Goal: Task Accomplishment & Management: Use online tool/utility

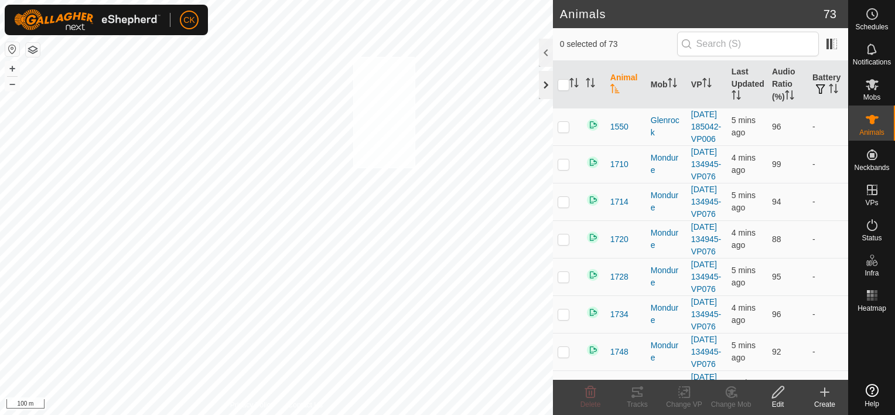
checkbox input "true"
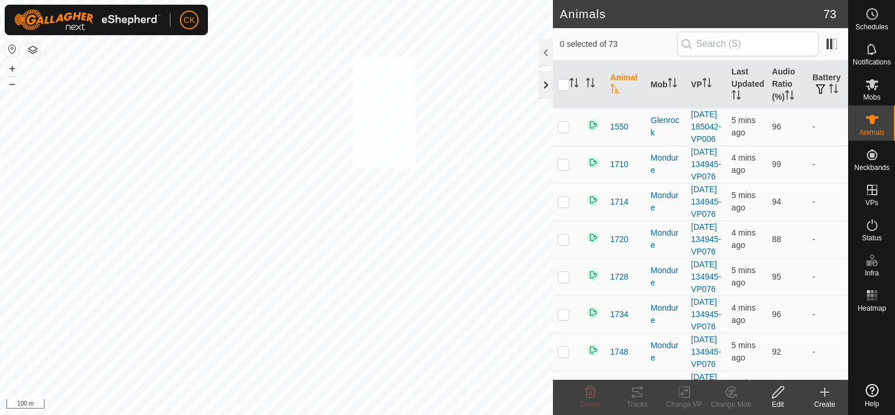
checkbox input "true"
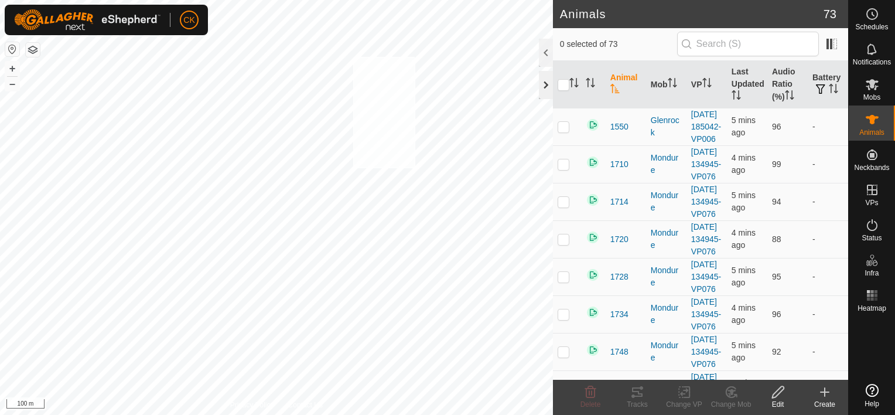
checkbox input "true"
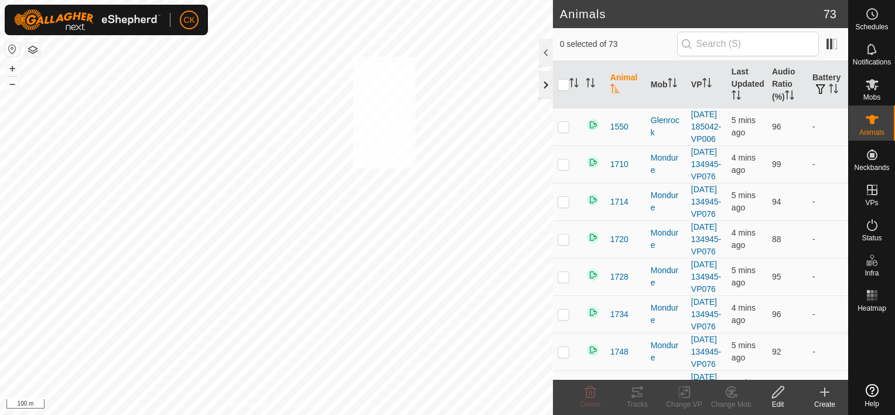
checkbox input "true"
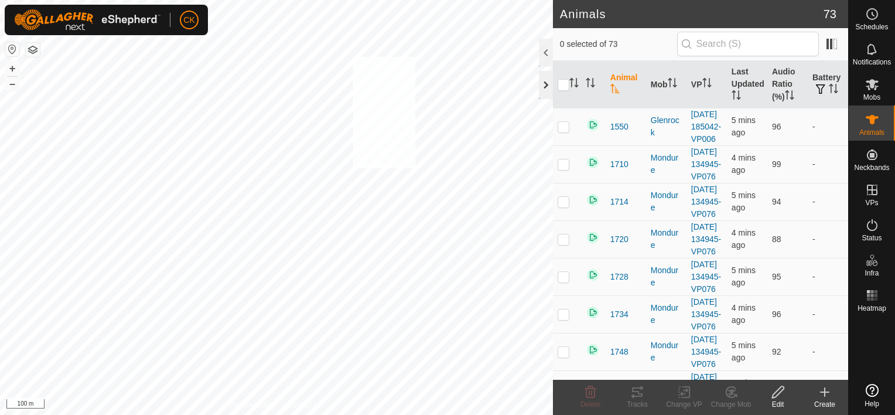
checkbox input "true"
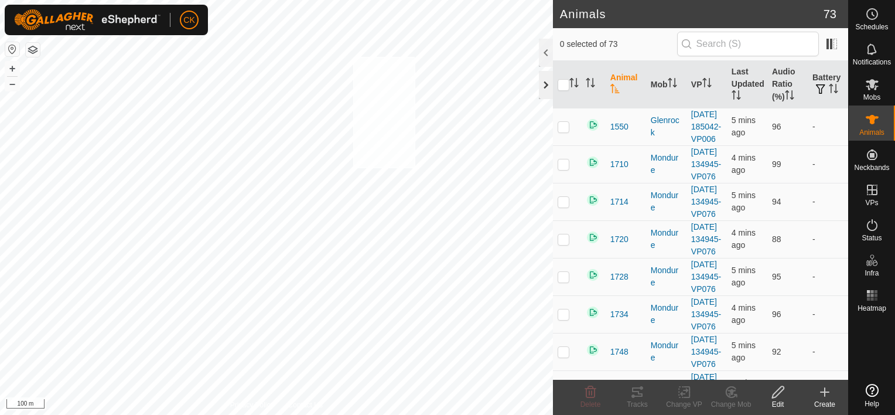
checkbox input "true"
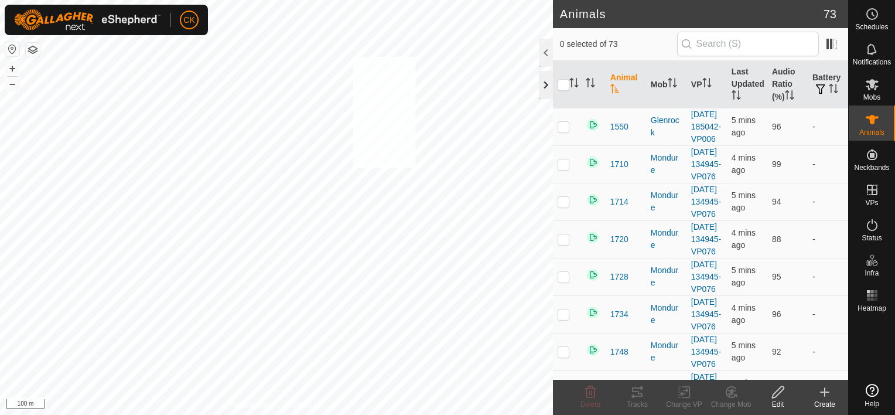
checkbox input "true"
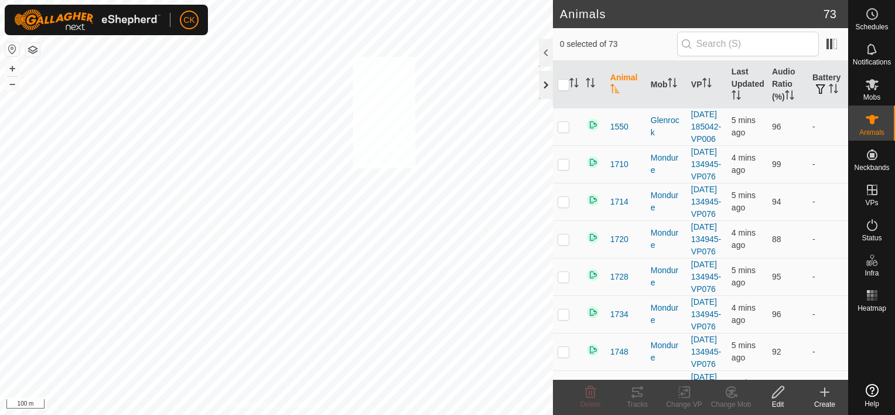
checkbox input "true"
click at [566, 84] on input "checkbox" at bounding box center [564, 85] width 12 height 12
checkbox input "true"
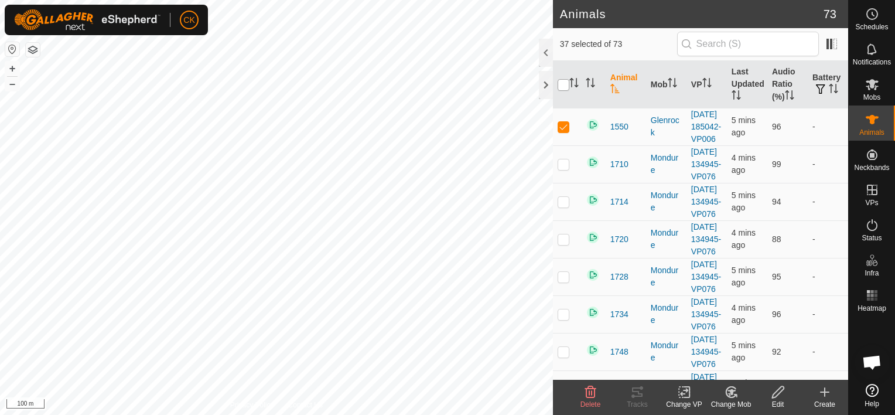
checkbox input "true"
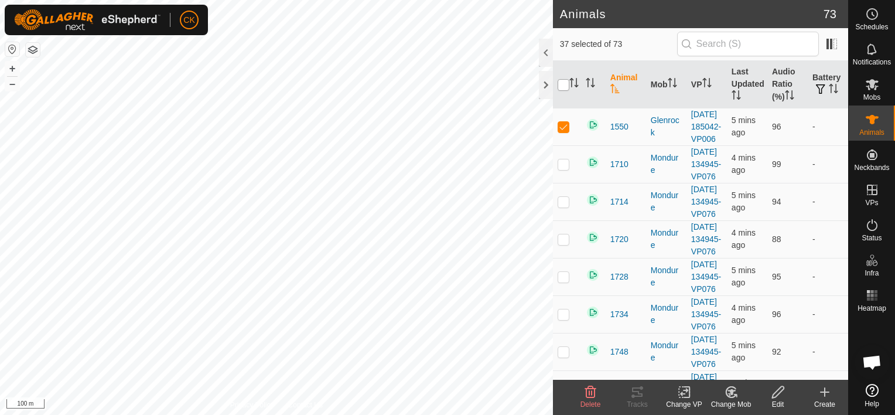
checkbox input "true"
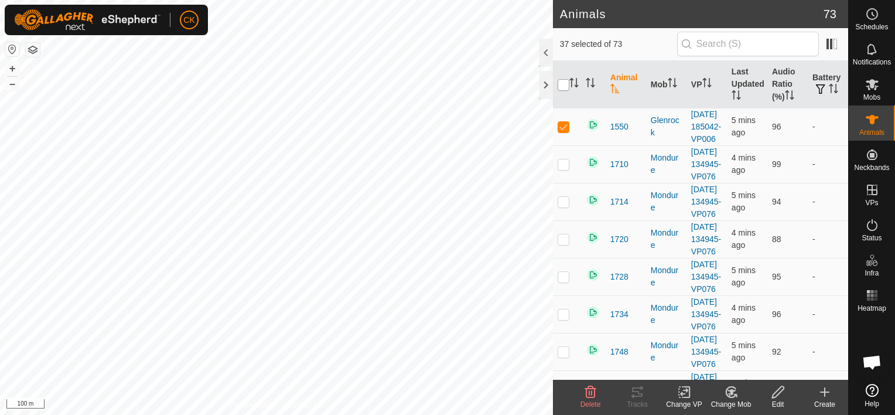
checkbox input "true"
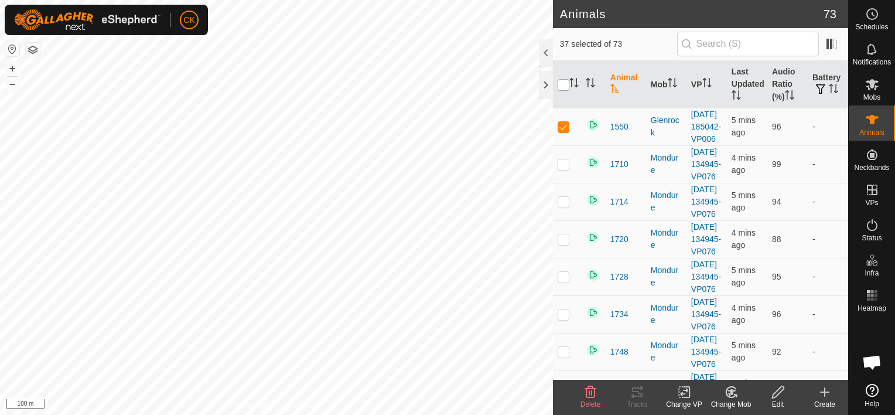
checkbox input "true"
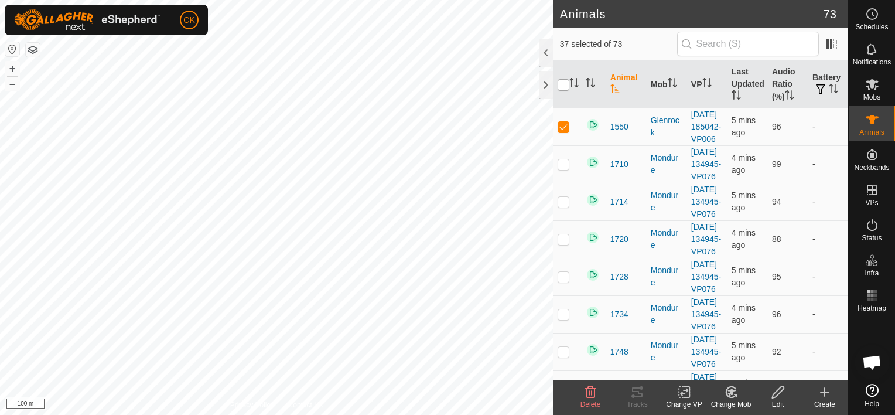
checkbox input "true"
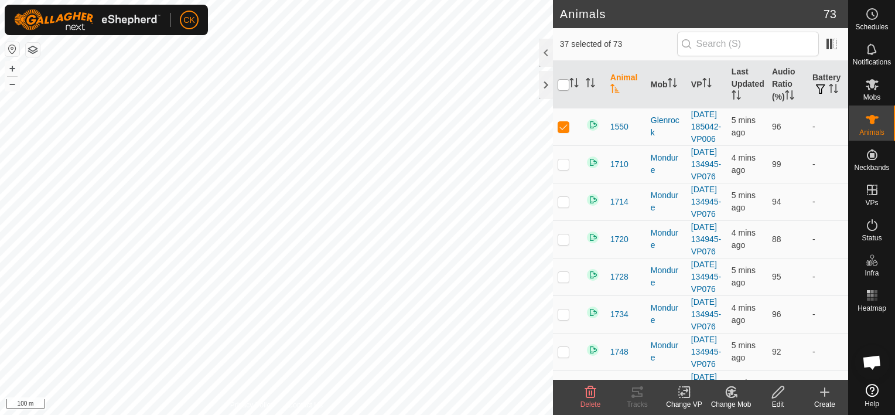
checkbox input "true"
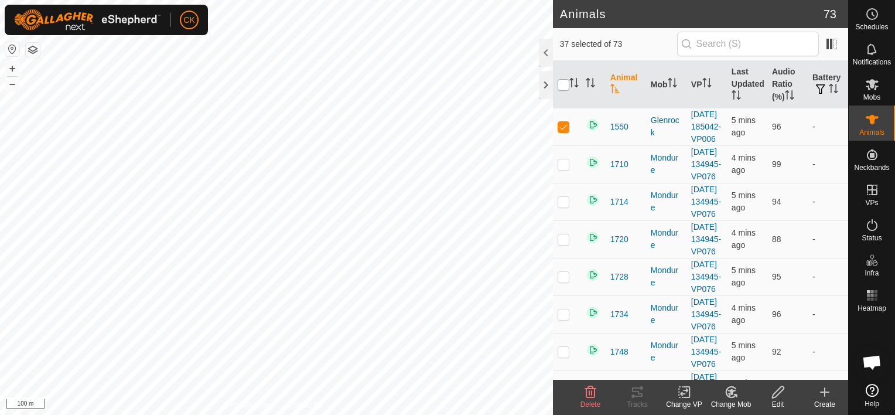
checkbox input "true"
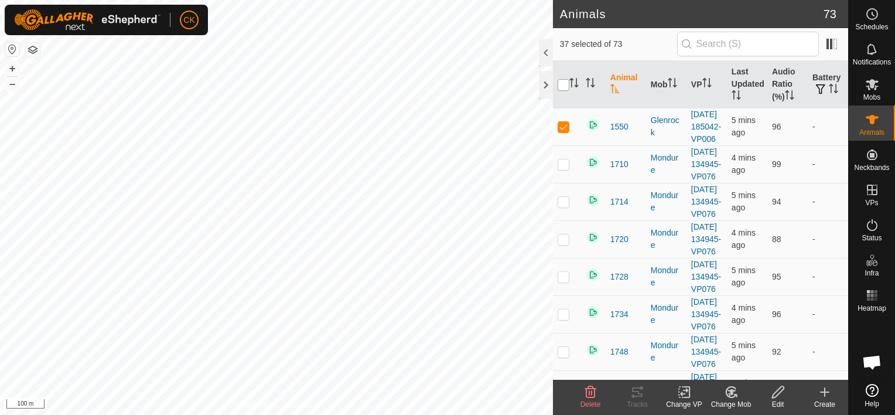
checkbox input "true"
click at [566, 84] on input "checkbox" at bounding box center [564, 85] width 12 height 12
checkbox input "false"
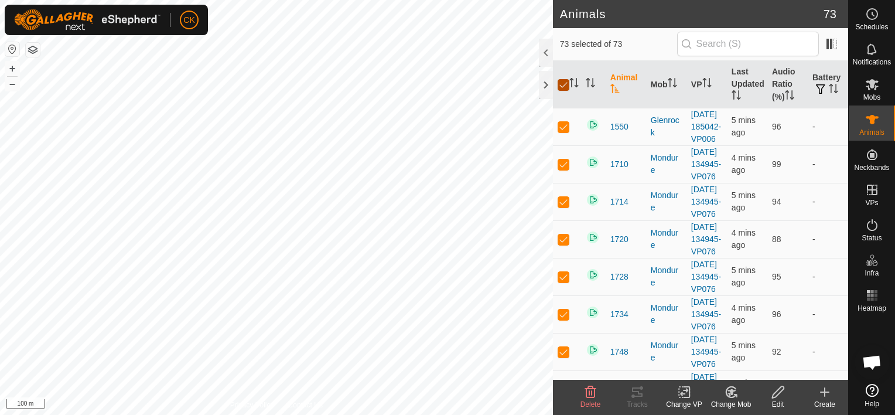
checkbox input "false"
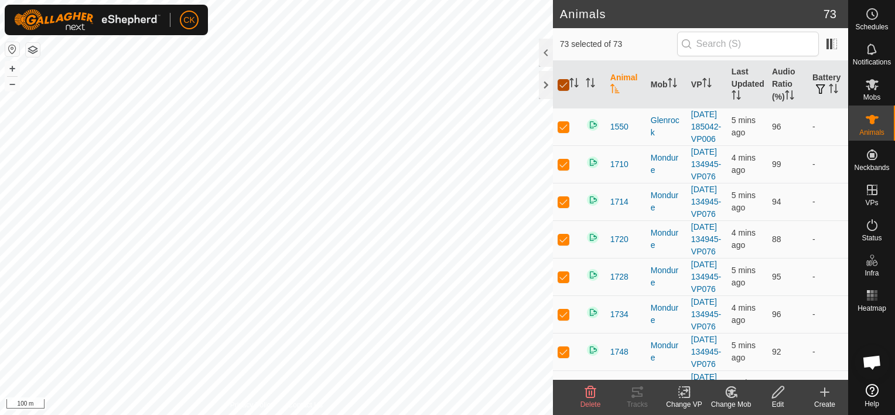
checkbox input "false"
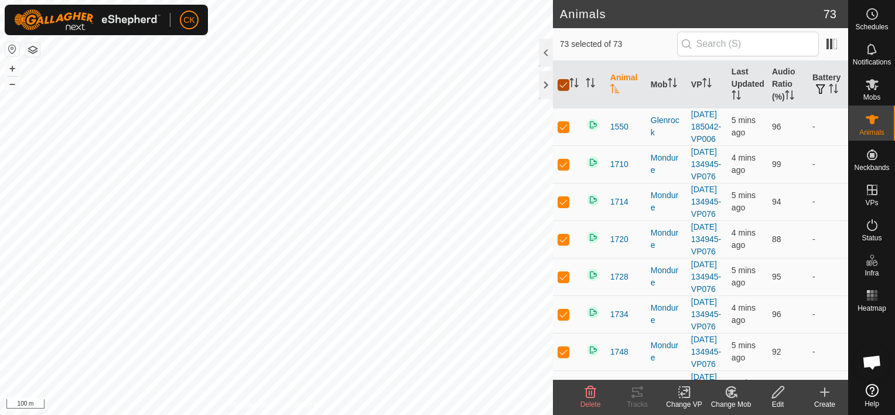
checkbox input "false"
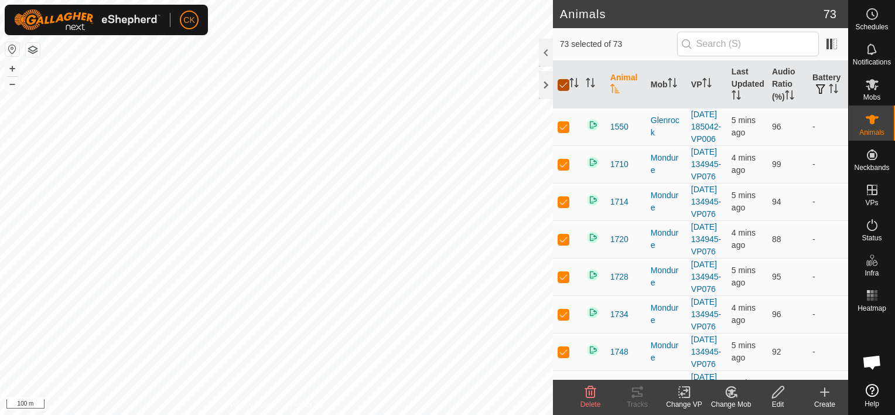
checkbox input "false"
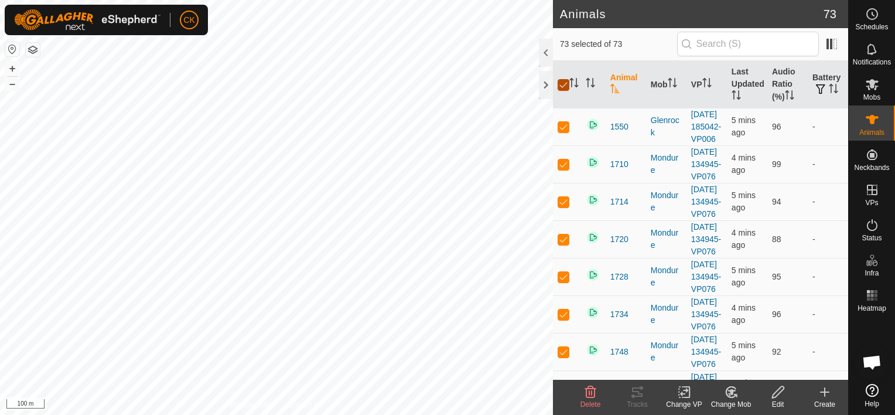
checkbox input "false"
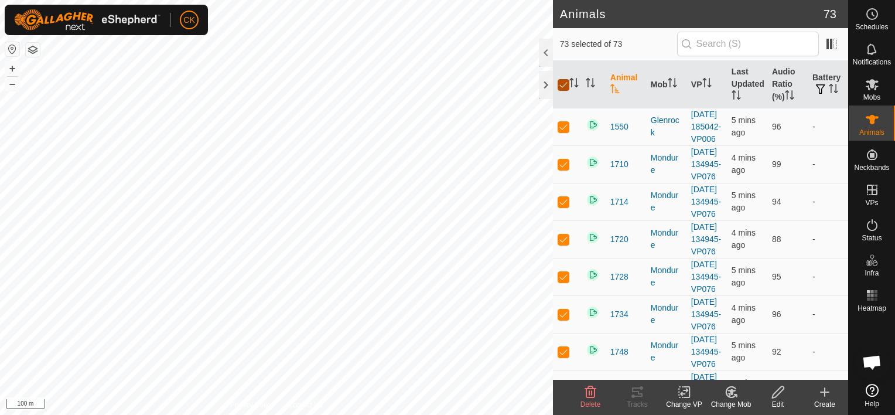
checkbox input "false"
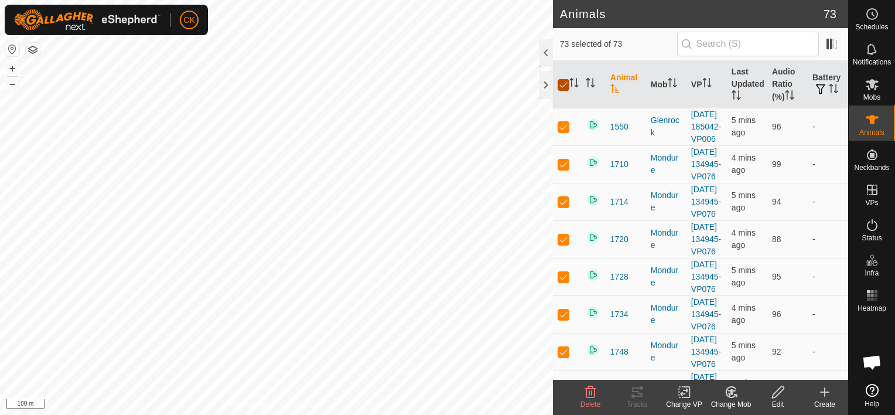
checkbox input "false"
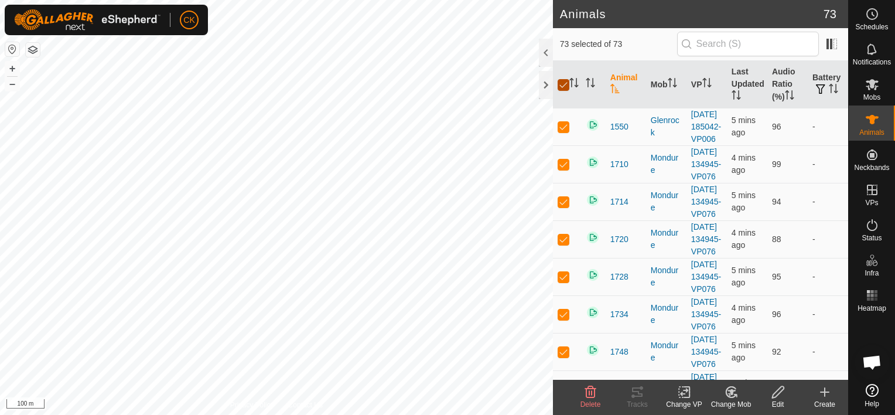
checkbox input "false"
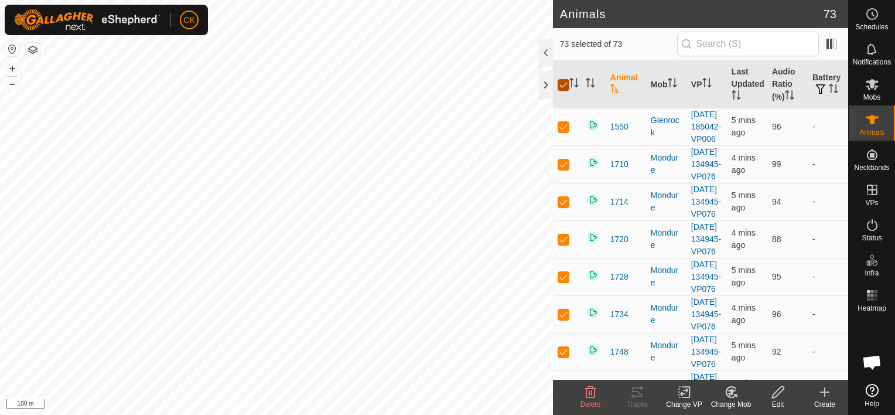
checkbox input "false"
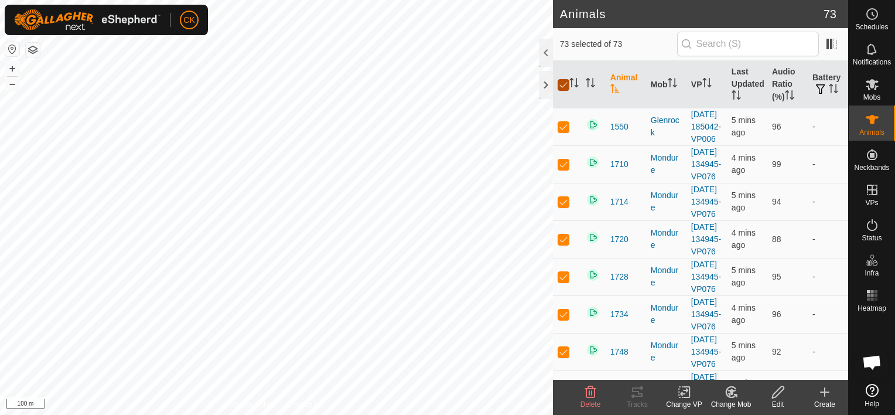
checkbox input "false"
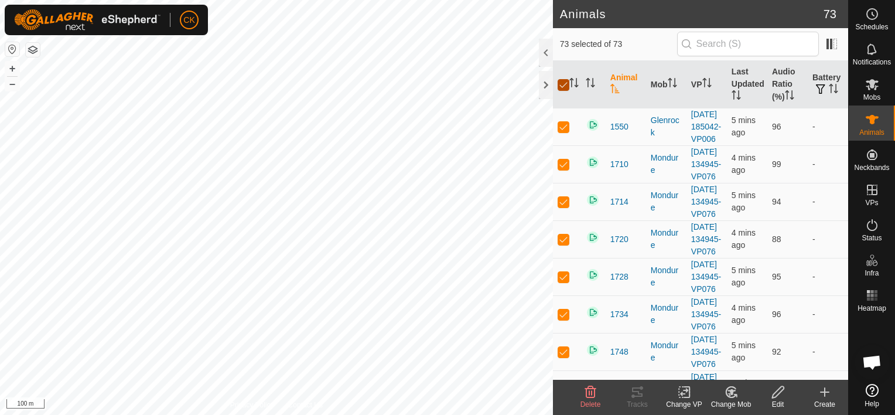
checkbox input "false"
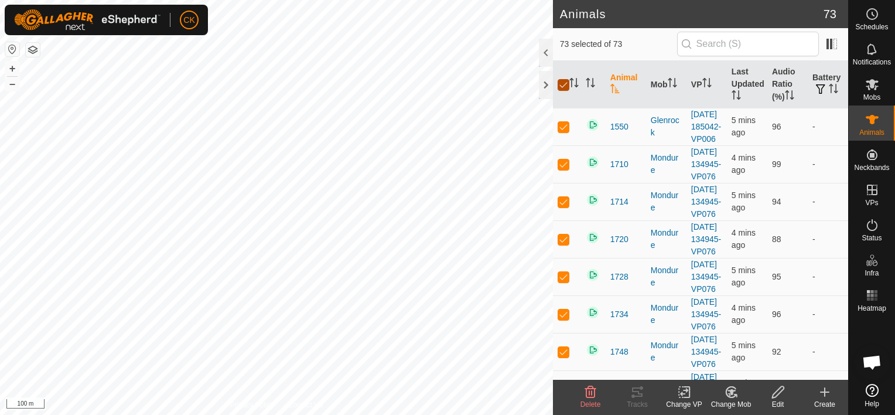
checkbox input "false"
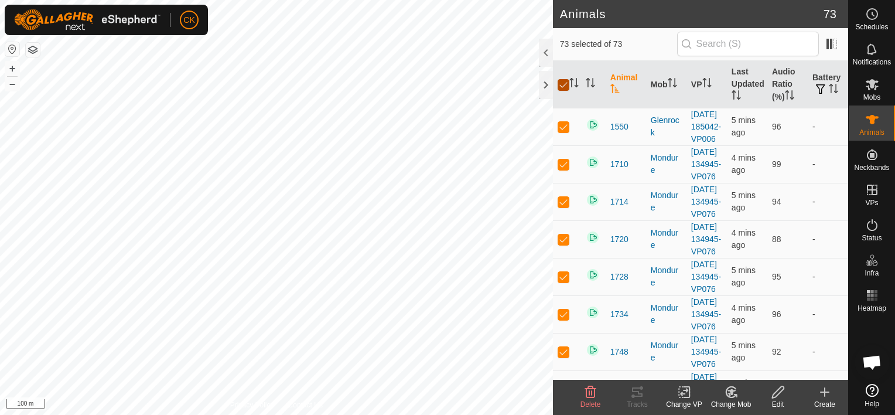
checkbox input "false"
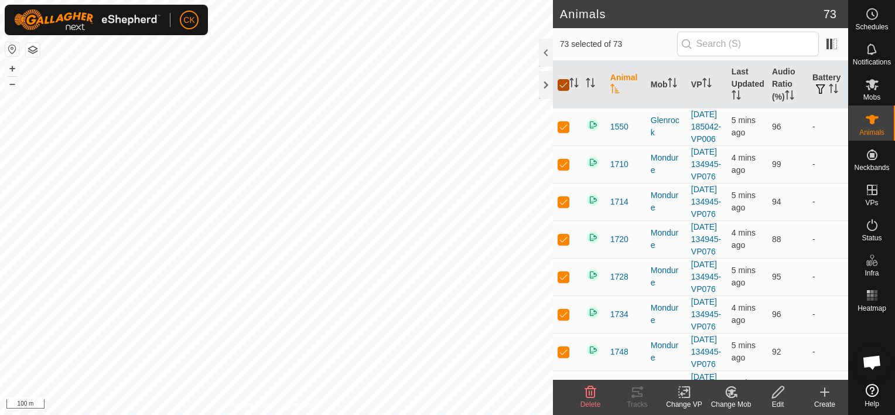
checkbox input "false"
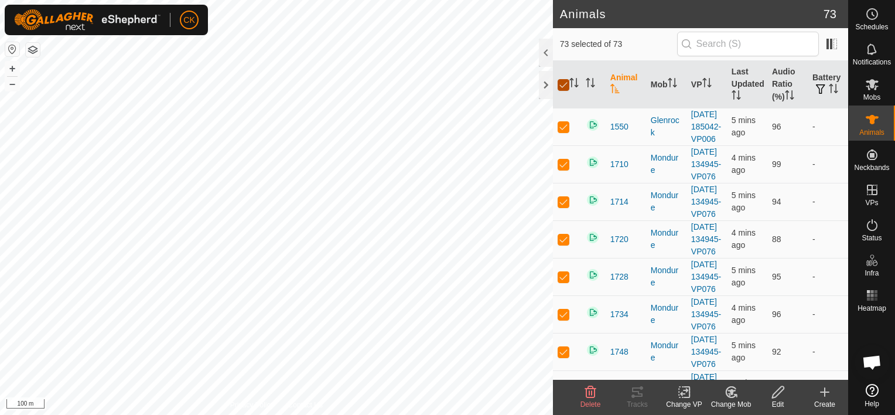
checkbox input "false"
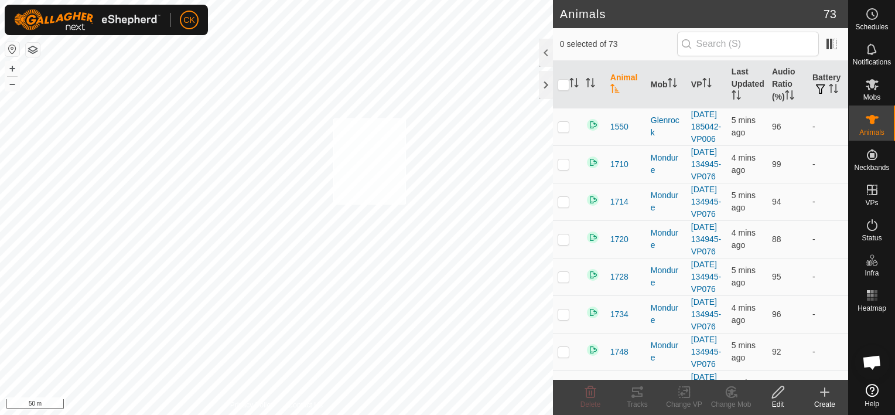
checkbox input "true"
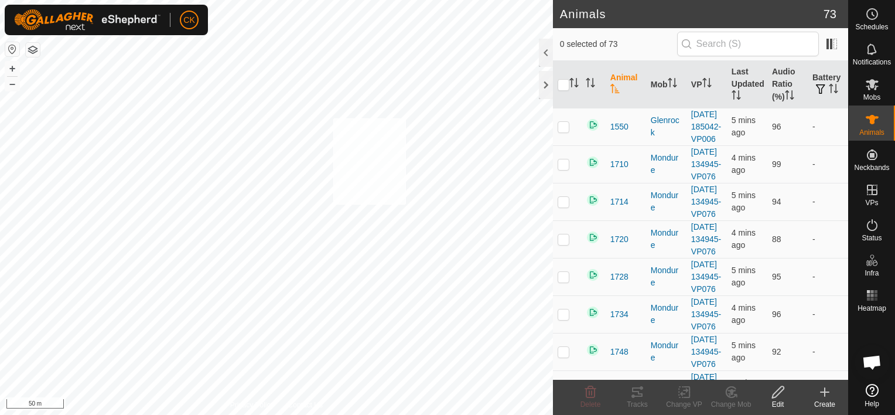
checkbox input "true"
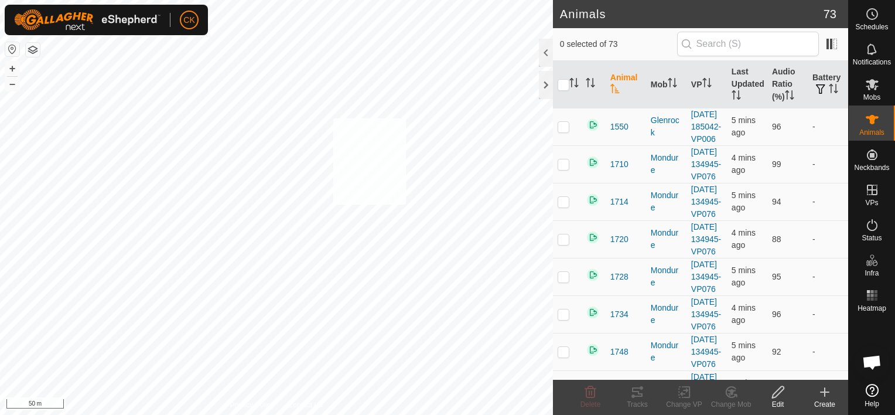
checkbox input "true"
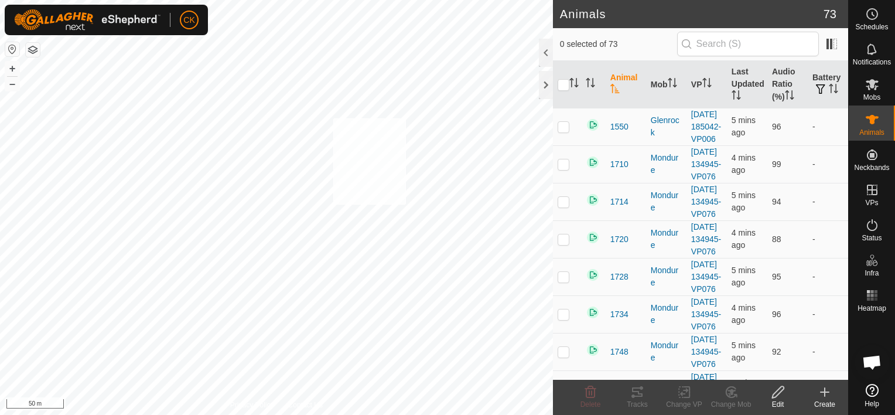
checkbox input "true"
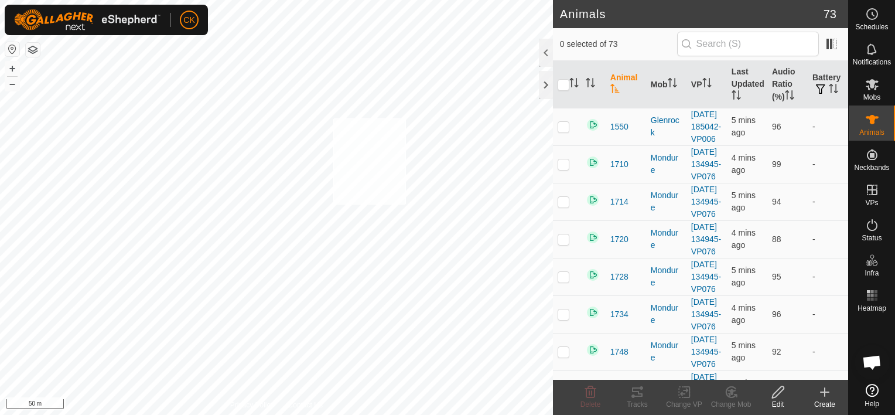
checkbox input "true"
click at [562, 87] on input "checkbox" at bounding box center [564, 85] width 12 height 12
checkbox input "true"
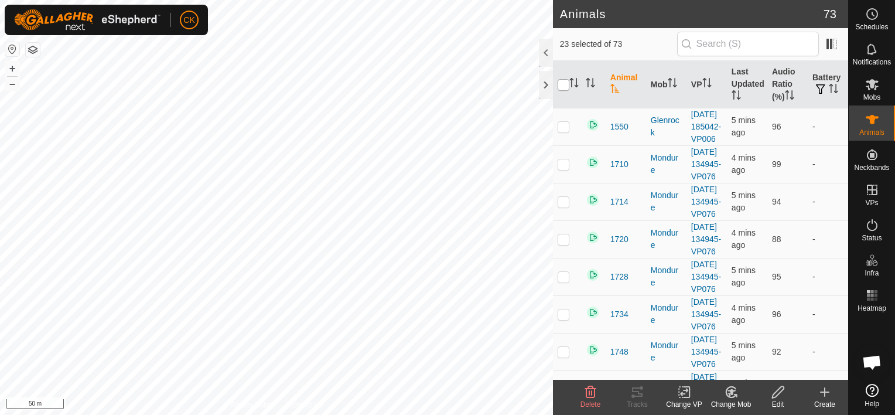
checkbox input "true"
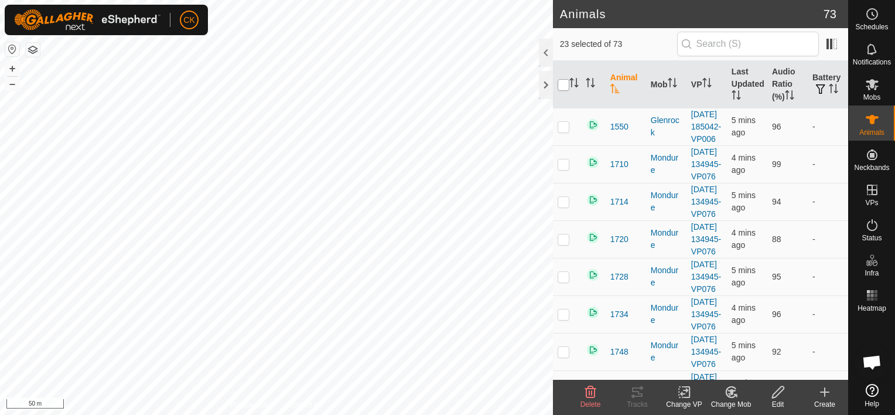
checkbox input "true"
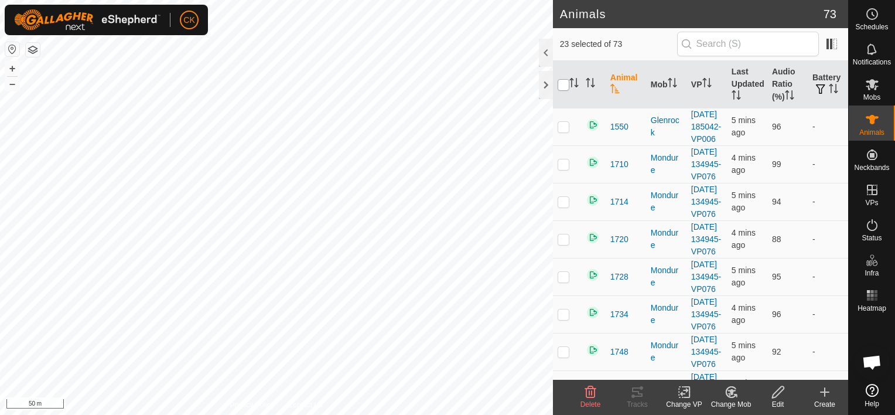
checkbox input "true"
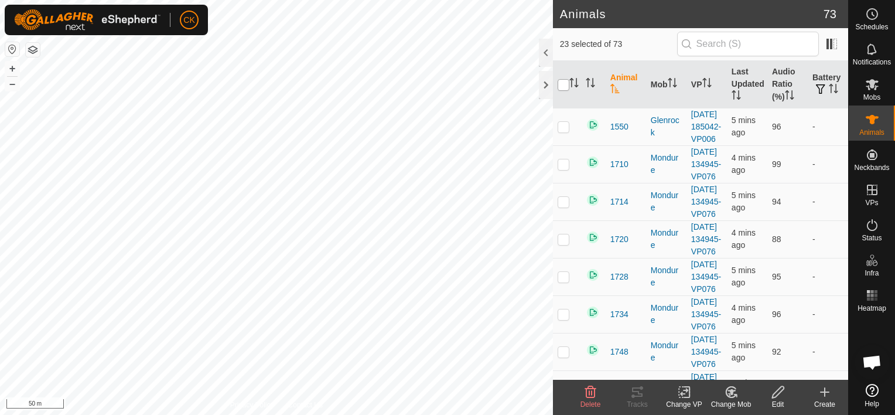
checkbox input "true"
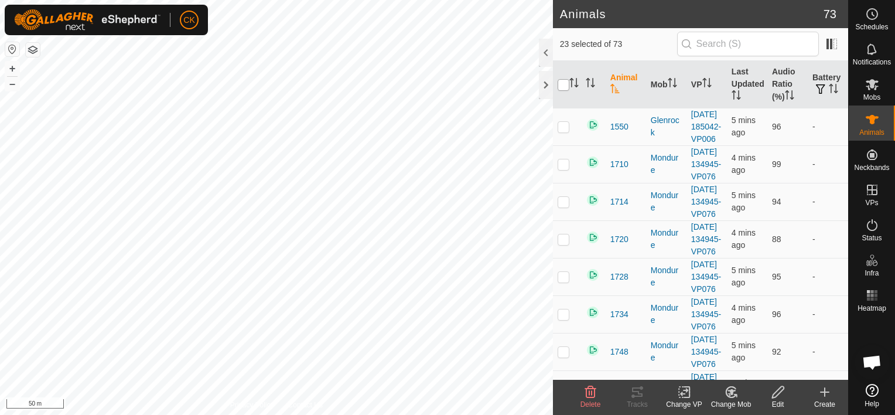
checkbox input "true"
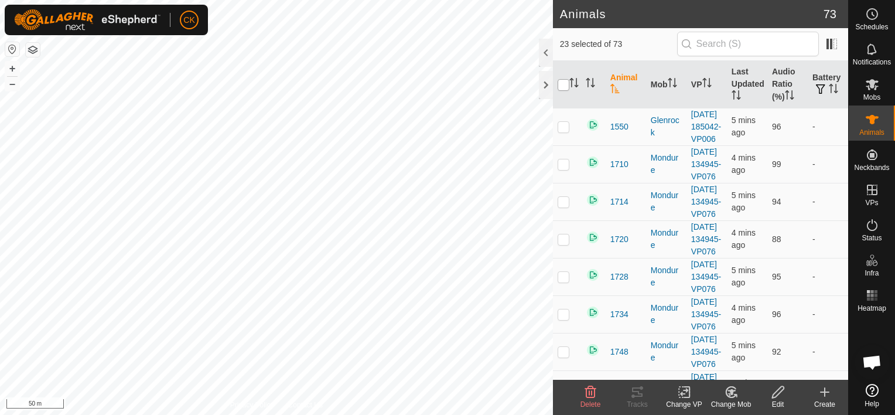
checkbox input "true"
click at [562, 87] on input "checkbox" at bounding box center [564, 85] width 12 height 12
click at [638, 390] on icon at bounding box center [637, 392] width 14 height 14
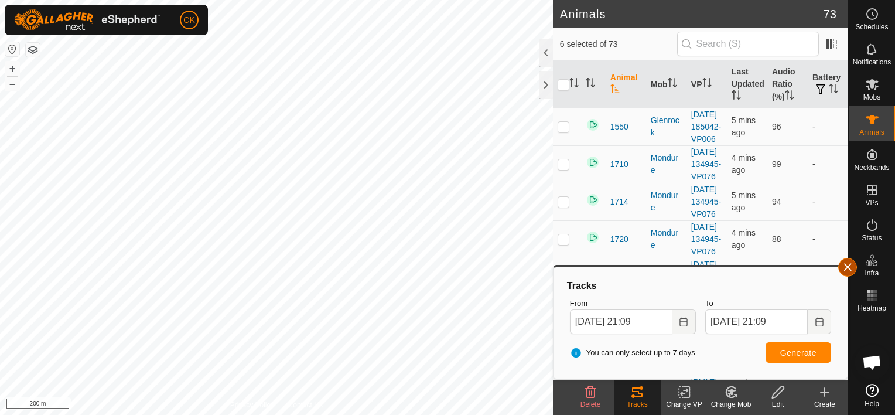
click at [843, 265] on button "button" at bounding box center [847, 267] width 19 height 19
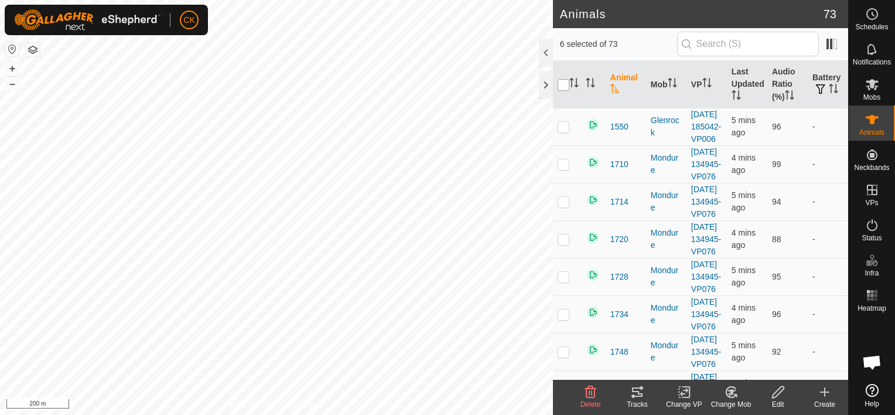
click at [562, 87] on input "checkbox" at bounding box center [564, 85] width 12 height 12
click at [562, 82] on input "checkbox" at bounding box center [564, 85] width 12 height 12
click at [558, 87] on input "checkbox" at bounding box center [564, 85] width 12 height 12
click at [559, 87] on input "checkbox" at bounding box center [564, 85] width 12 height 12
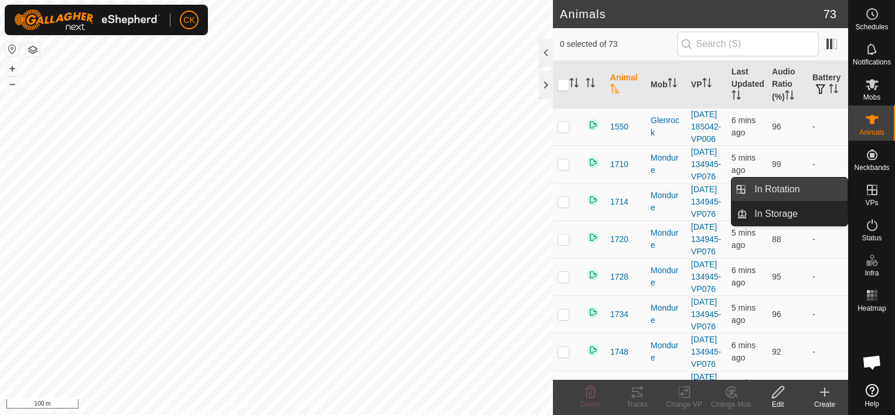
click at [840, 187] on link "In Rotation" at bounding box center [797, 188] width 100 height 23
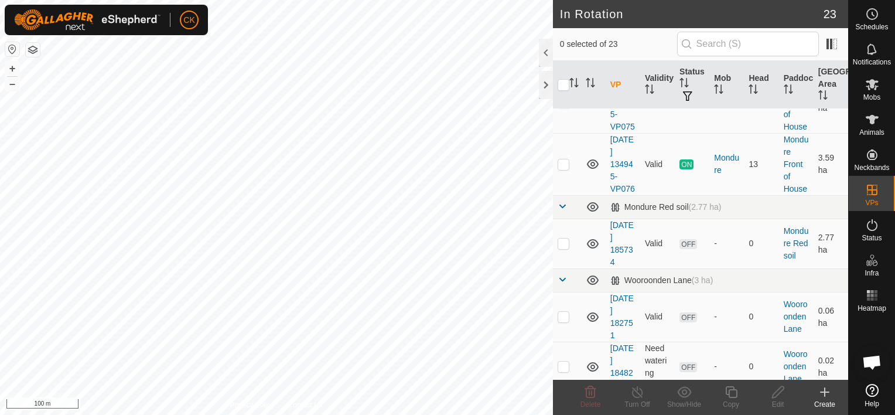
scroll to position [879, 0]
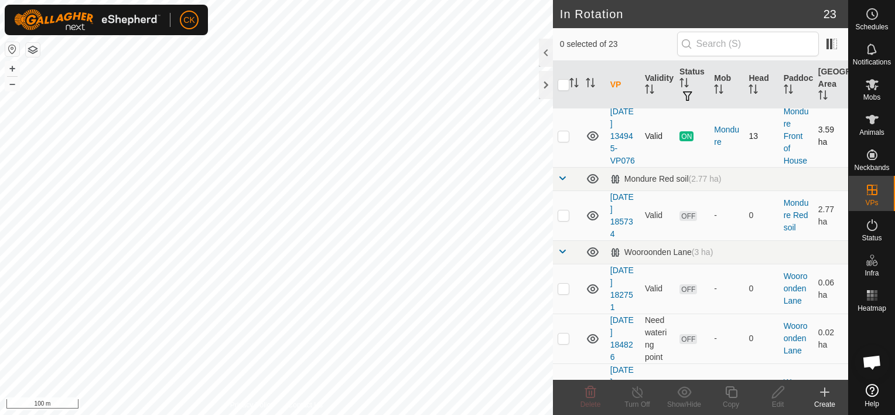
click at [562, 141] on p-checkbox at bounding box center [564, 135] width 12 height 9
click at [732, 396] on icon at bounding box center [731, 392] width 15 height 14
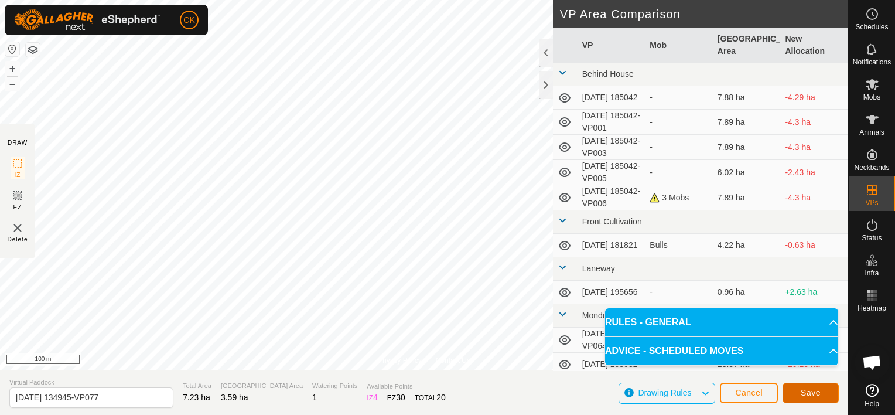
click at [806, 396] on span "Save" at bounding box center [811, 392] width 20 height 9
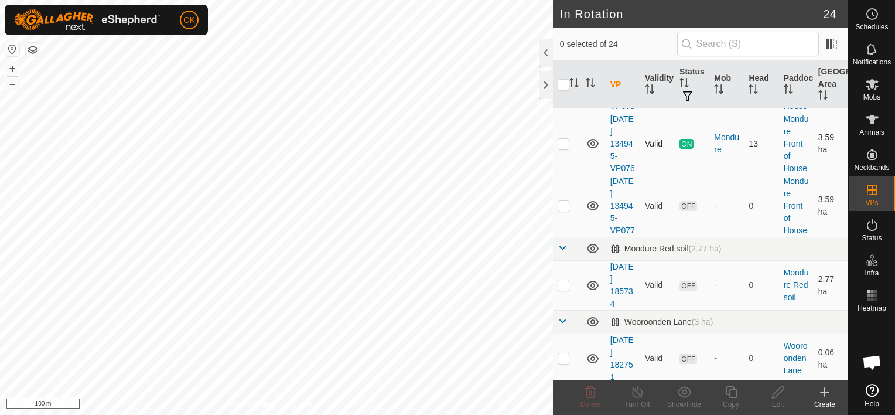
scroll to position [879, 0]
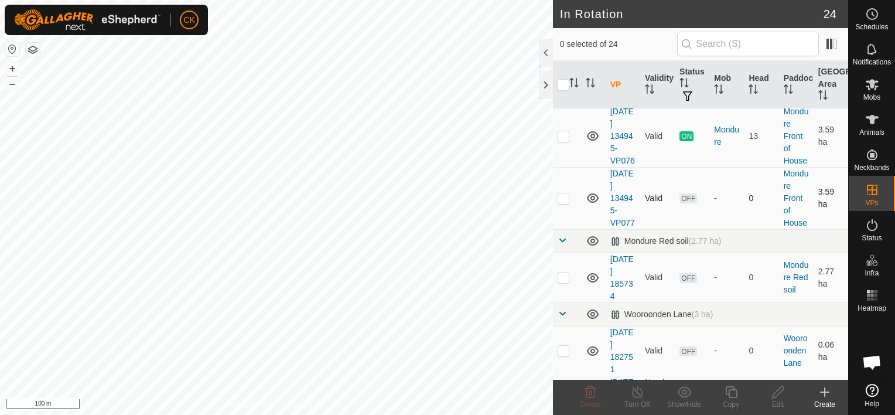
click at [565, 203] on p-checkbox at bounding box center [564, 197] width 12 height 9
click at [729, 391] on icon at bounding box center [731, 392] width 12 height 12
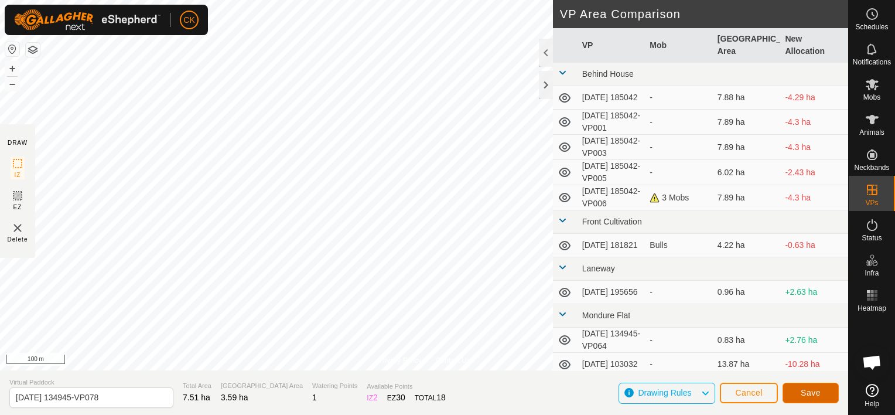
click at [807, 389] on span "Save" at bounding box center [811, 392] width 20 height 9
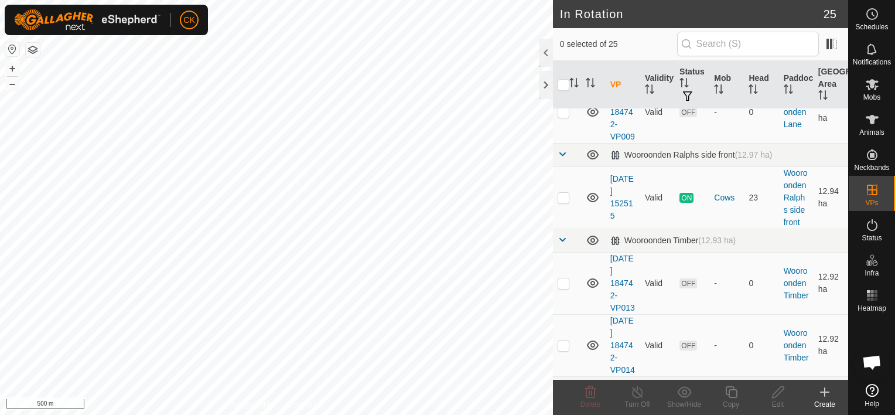
scroll to position [1523, 0]
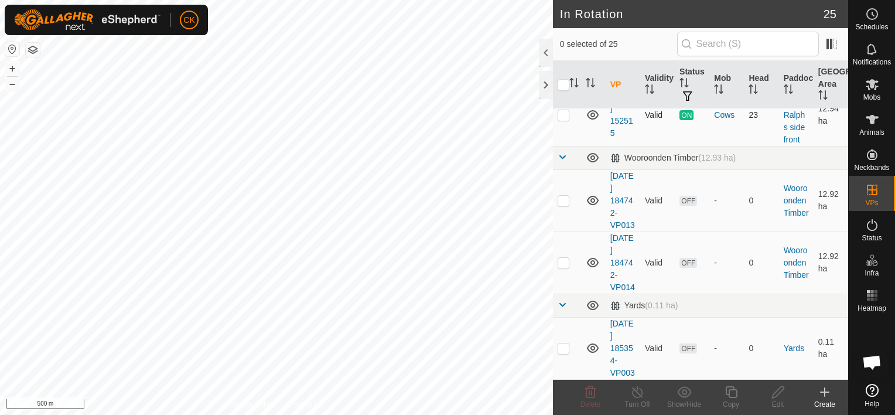
click at [564, 119] on p-checkbox at bounding box center [564, 114] width 12 height 9
click at [731, 394] on icon at bounding box center [731, 392] width 15 height 14
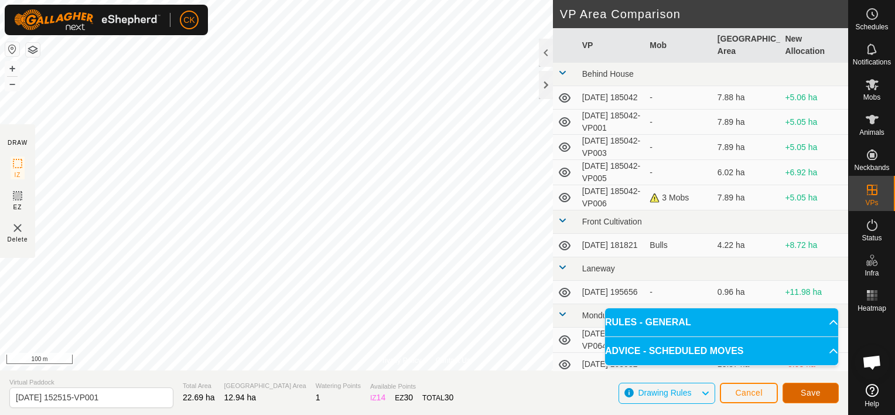
click at [815, 391] on span "Save" at bounding box center [811, 392] width 20 height 9
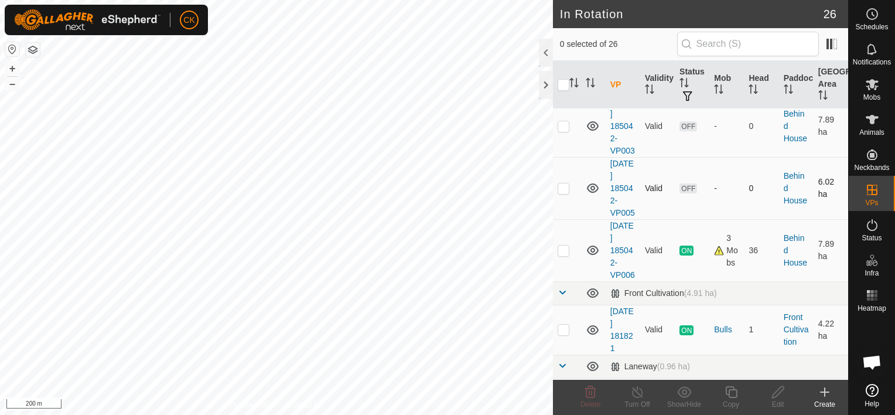
scroll to position [176, 0]
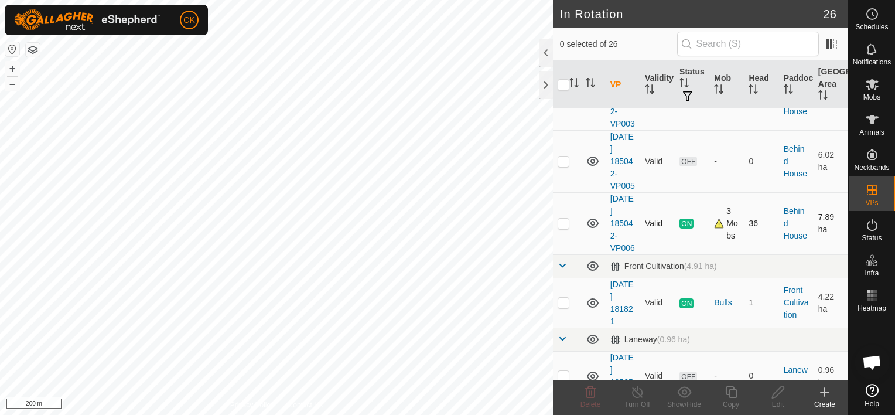
click at [560, 228] on p-checkbox at bounding box center [564, 222] width 12 height 9
click at [730, 391] on icon at bounding box center [731, 392] width 15 height 14
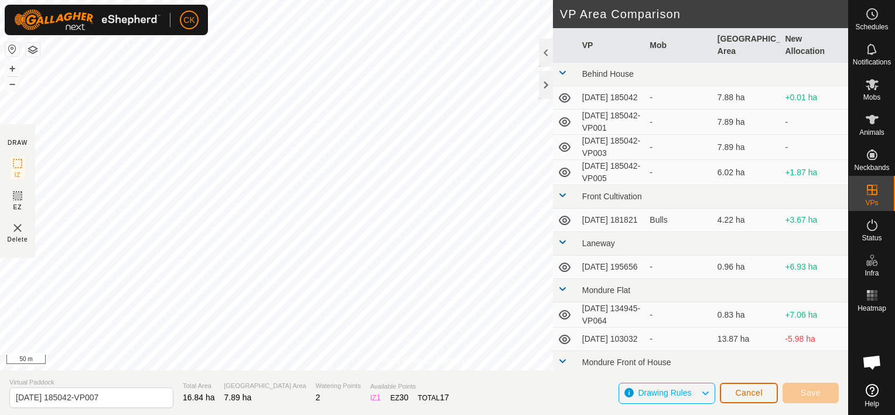
click at [744, 397] on span "Cancel" at bounding box center [749, 392] width 28 height 9
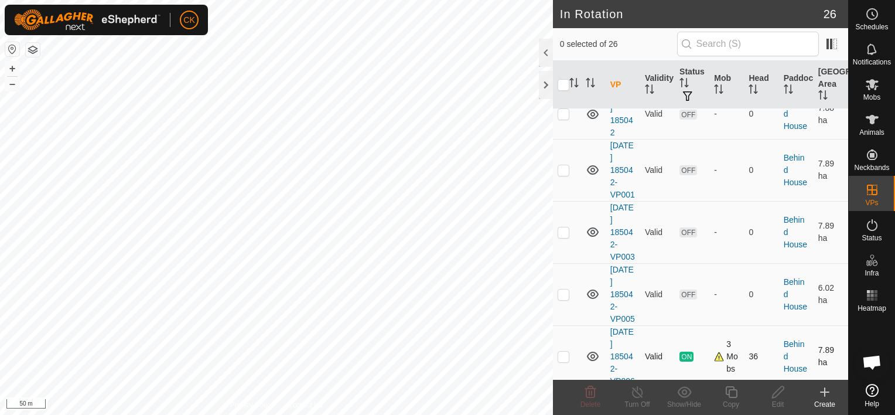
scroll to position [59, 0]
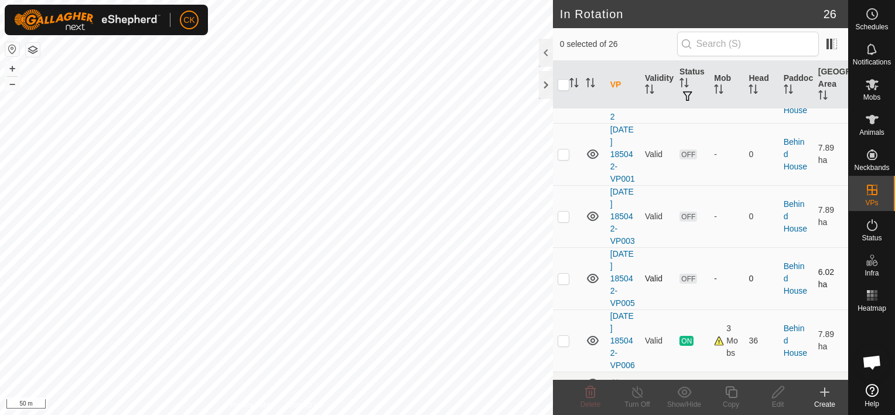
click at [563, 283] on p-checkbox at bounding box center [564, 278] width 12 height 9
click at [560, 283] on p-checkbox at bounding box center [564, 278] width 12 height 9
click at [561, 221] on p-checkbox at bounding box center [564, 215] width 12 height 9
click at [565, 221] on p-checkbox at bounding box center [564, 215] width 12 height 9
click at [563, 159] on p-checkbox at bounding box center [564, 153] width 12 height 9
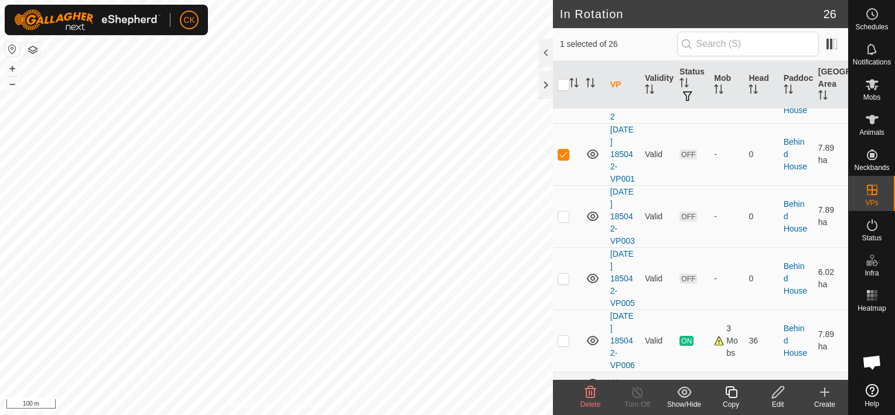
click at [729, 389] on icon at bounding box center [731, 392] width 12 height 12
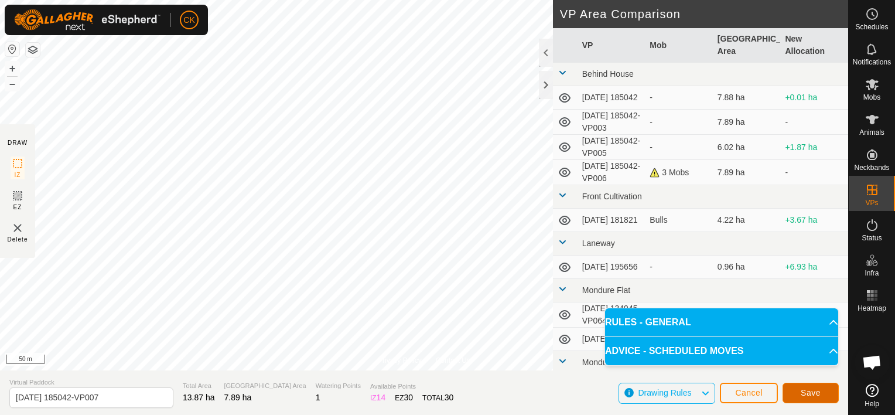
click at [813, 396] on span "Save" at bounding box center [811, 392] width 20 height 9
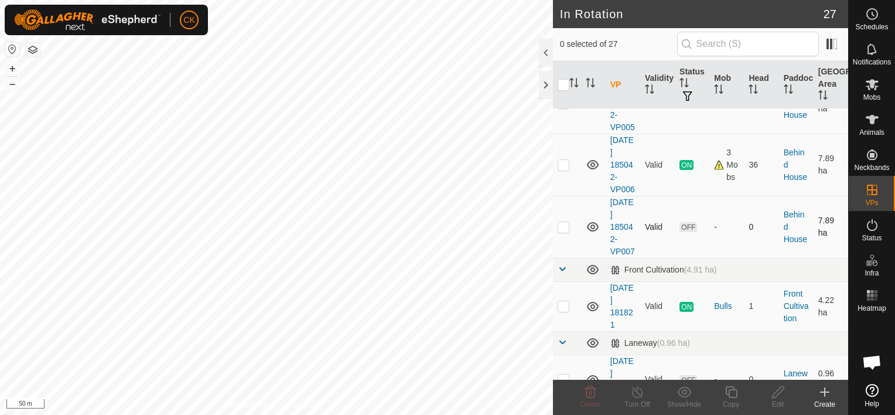
scroll to position [293, 0]
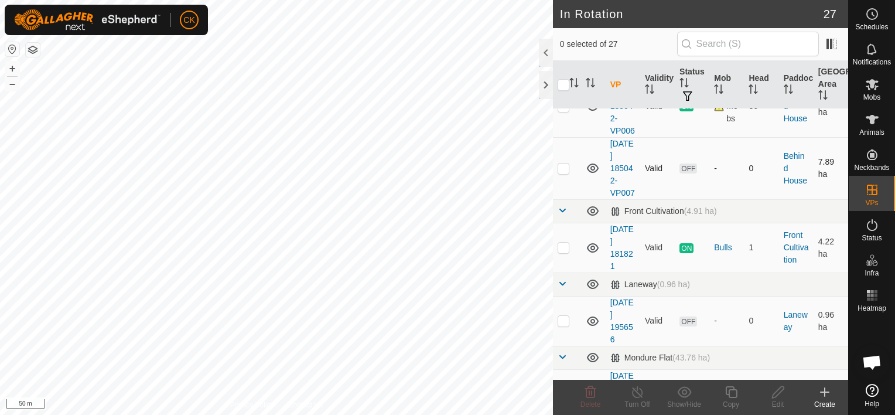
click at [562, 173] on p-checkbox at bounding box center [564, 167] width 12 height 9
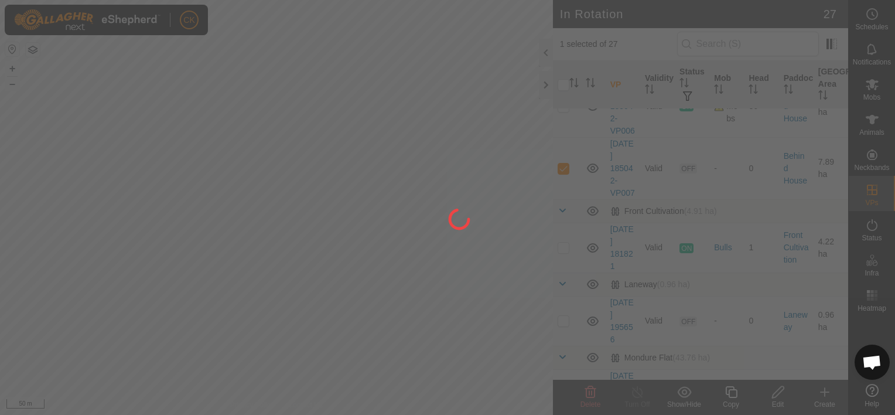
click at [331, 239] on div at bounding box center [447, 207] width 895 height 415
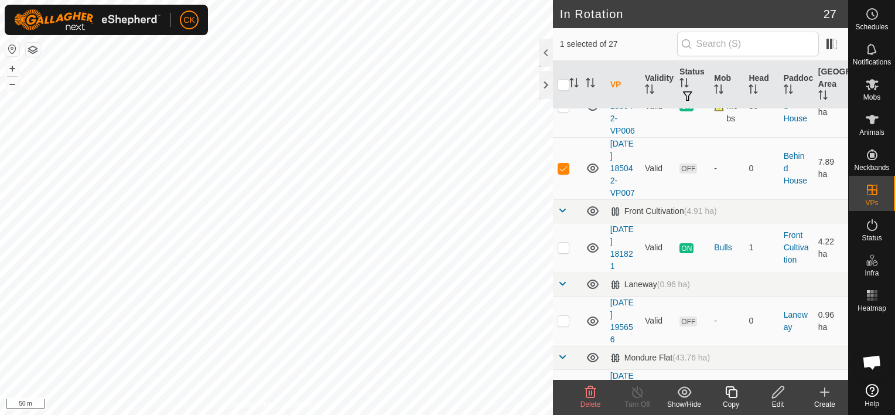
click at [730, 388] on icon at bounding box center [731, 392] width 15 height 14
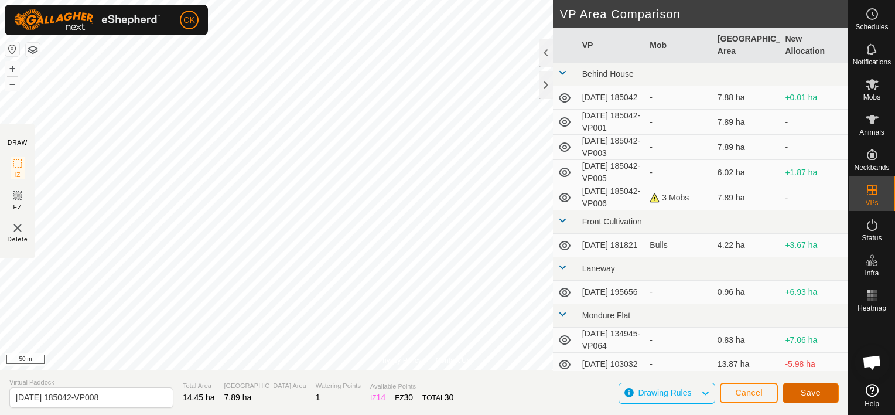
click at [805, 391] on span "Save" at bounding box center [811, 392] width 20 height 9
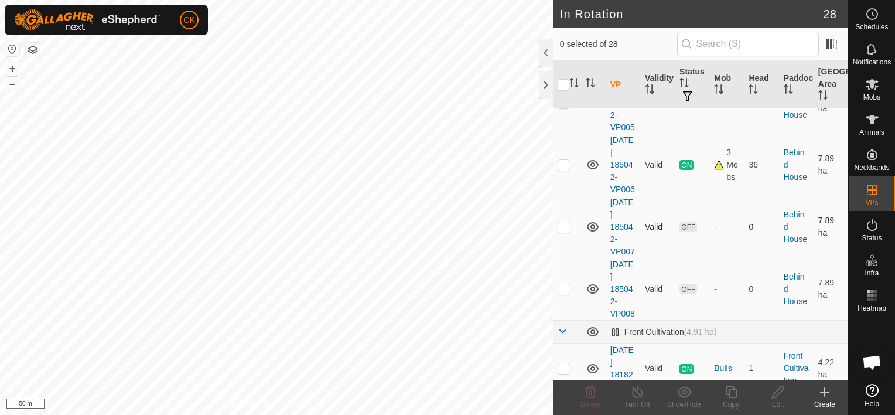
scroll to position [293, 0]
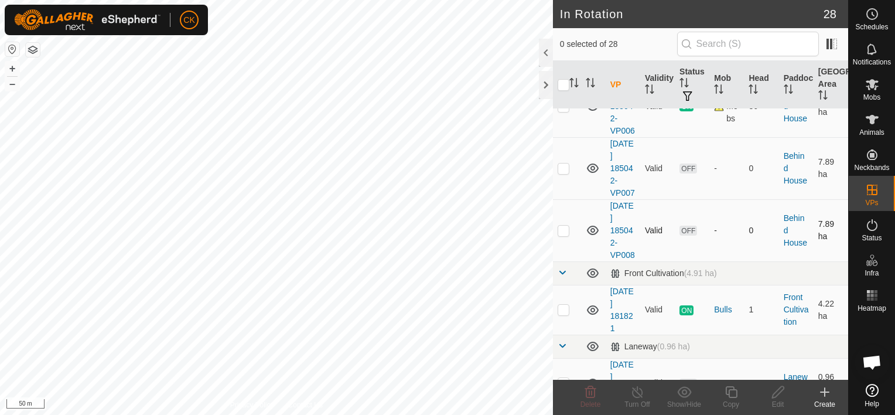
click at [567, 235] on p-checkbox at bounding box center [564, 229] width 12 height 9
click at [729, 392] on icon at bounding box center [731, 392] width 12 height 12
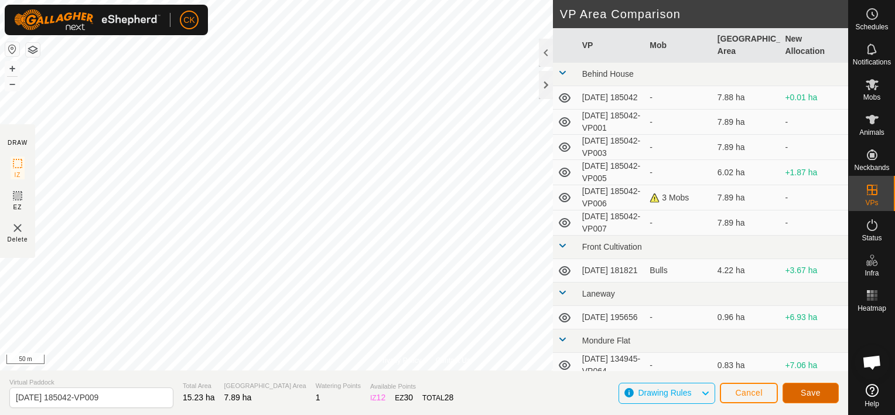
click at [811, 394] on span "Save" at bounding box center [811, 392] width 20 height 9
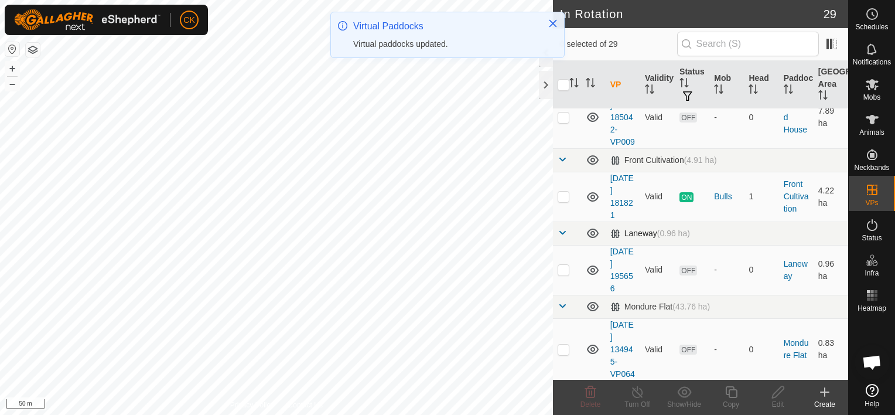
scroll to position [469, 0]
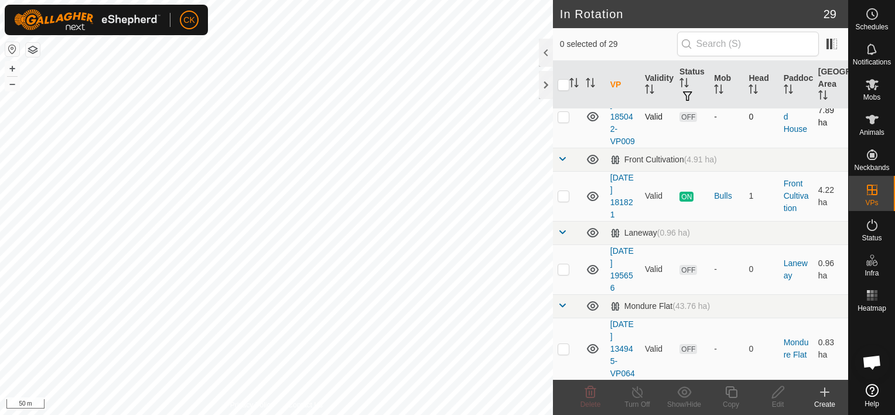
click at [565, 121] on p-checkbox at bounding box center [564, 116] width 12 height 9
click at [731, 388] on icon at bounding box center [731, 392] width 15 height 14
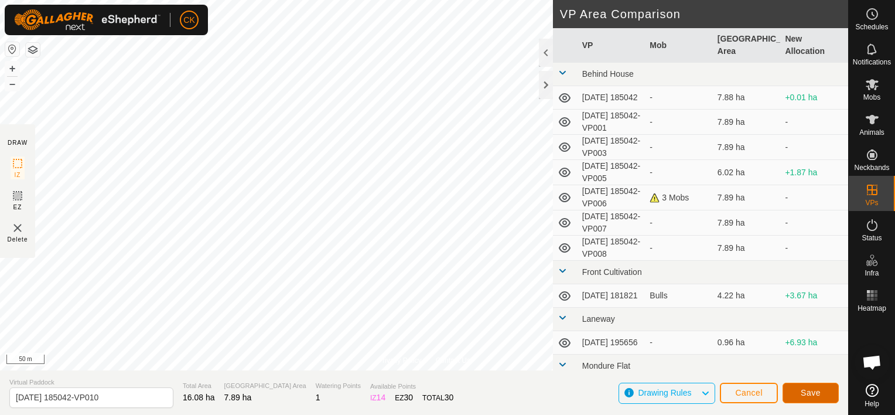
click at [804, 394] on span "Save" at bounding box center [811, 392] width 20 height 9
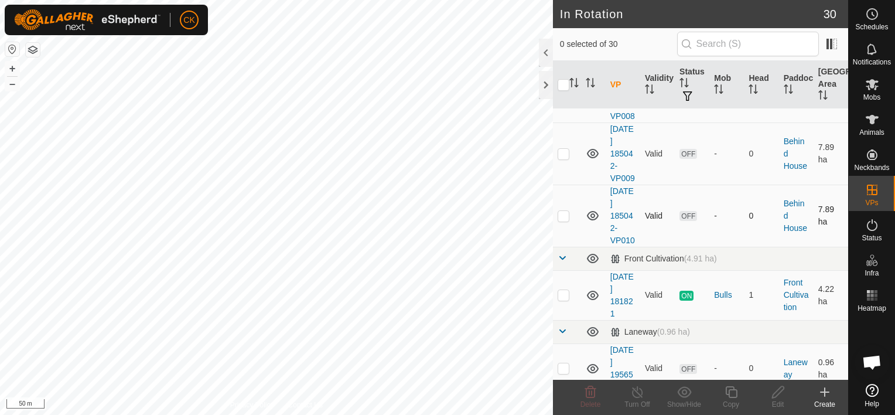
scroll to position [469, 0]
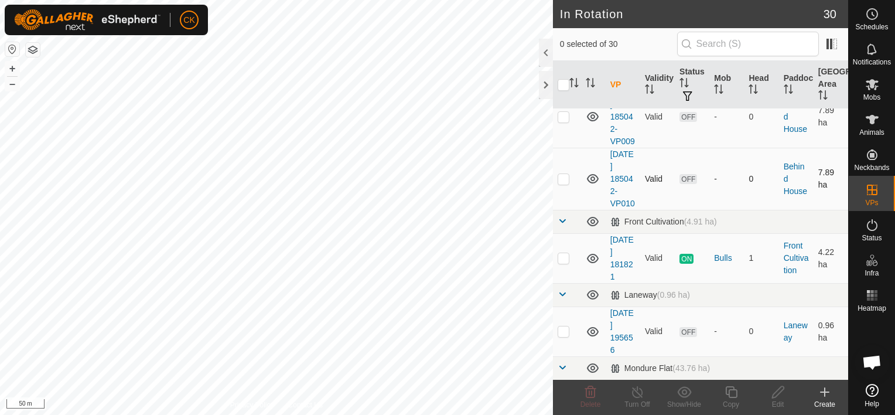
click at [565, 183] on p-checkbox at bounding box center [564, 178] width 12 height 9
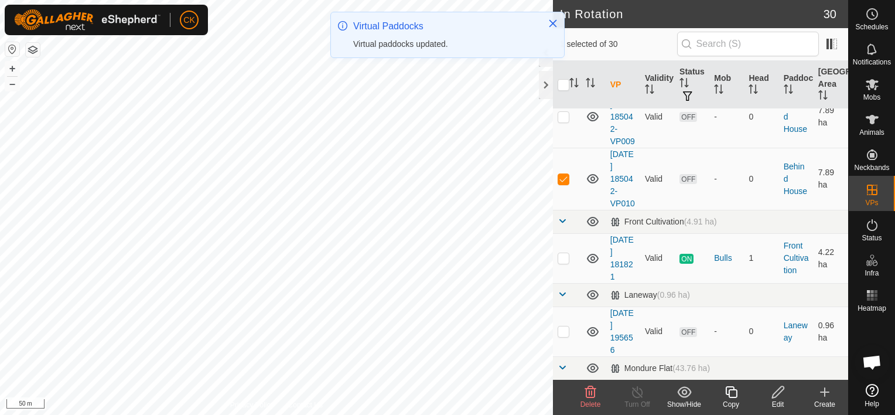
click at [732, 392] on icon at bounding box center [731, 392] width 15 height 14
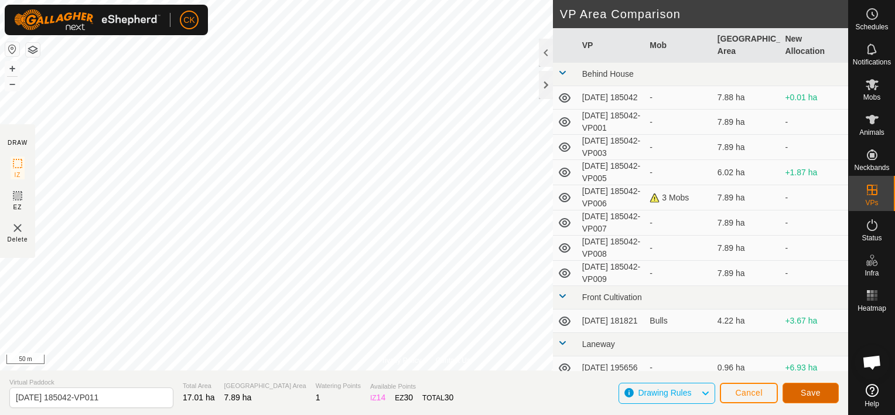
click at [818, 389] on span "Save" at bounding box center [811, 392] width 20 height 9
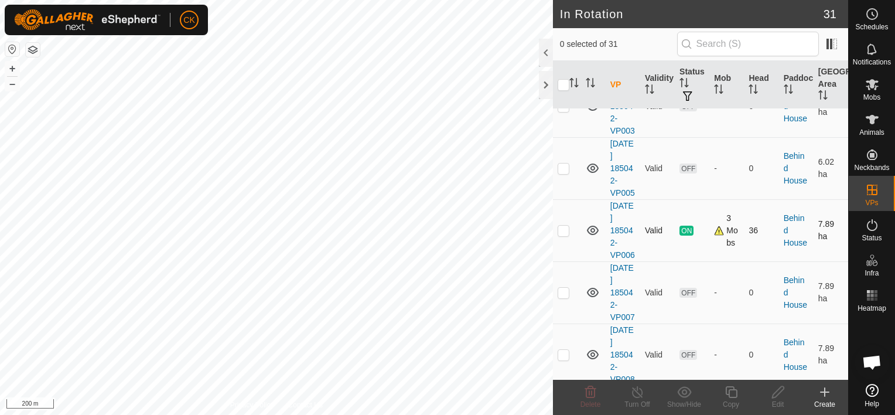
scroll to position [176, 0]
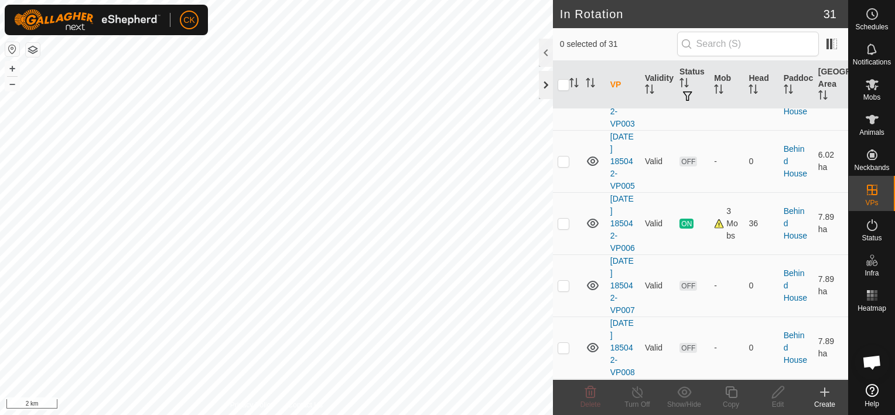
click at [548, 86] on div at bounding box center [546, 85] width 14 height 28
